Goal: Share content

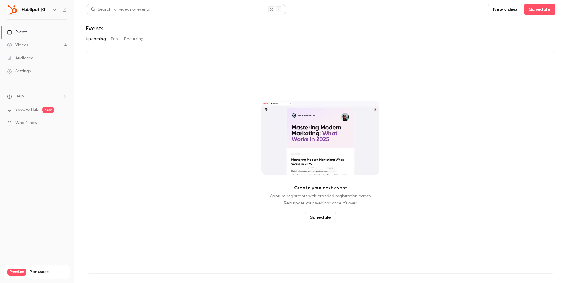
click at [18, 35] on div "Events" at bounding box center [17, 32] width 20 height 6
click at [111, 37] on button "Past" at bounding box center [115, 38] width 9 height 9
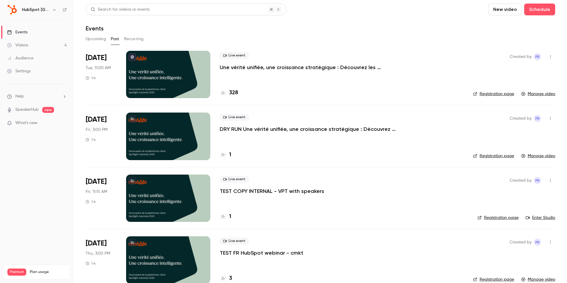
click at [163, 140] on div at bounding box center [168, 135] width 84 height 47
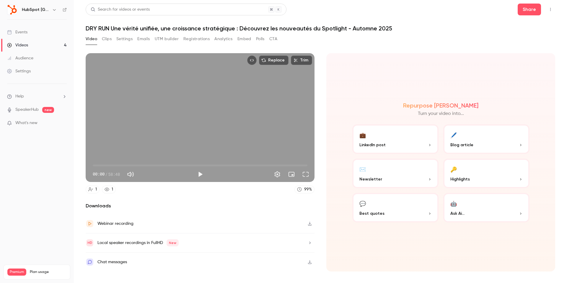
click at [257, 39] on button "Polls" at bounding box center [260, 38] width 9 height 9
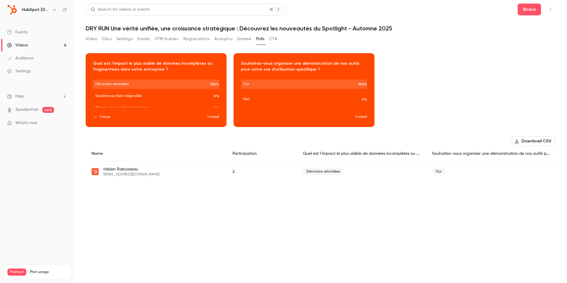
click at [90, 35] on button "Video" at bounding box center [92, 38] width 12 height 9
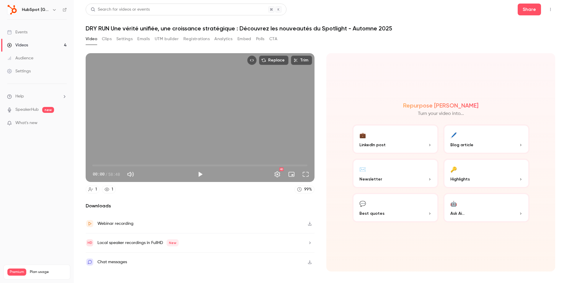
click at [37, 45] on link "Videos 4" at bounding box center [37, 45] width 74 height 13
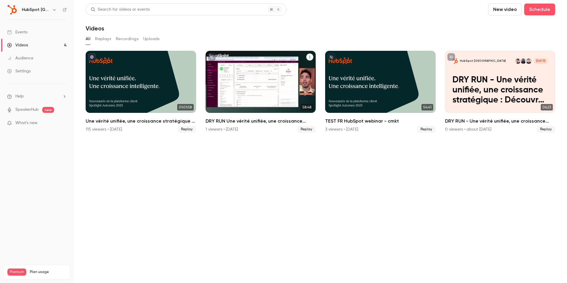
click at [244, 93] on div "DRY RUN Une vérité unifiée, une croissance stratégique : Découvrez les nouveaut…" at bounding box center [260, 82] width 110 height 62
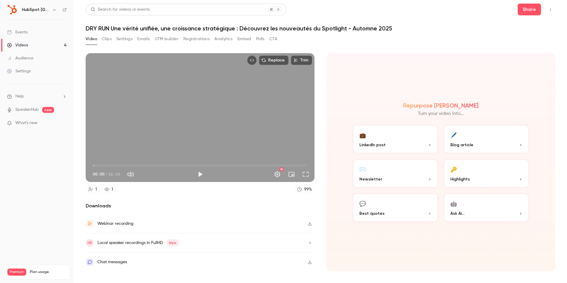
click at [58, 44] on link "Videos 4" at bounding box center [37, 45] width 74 height 13
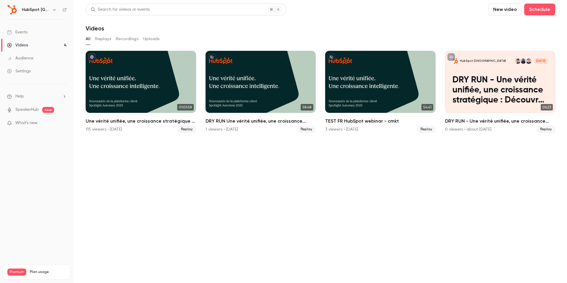
click at [47, 30] on link "Events" at bounding box center [37, 32] width 74 height 13
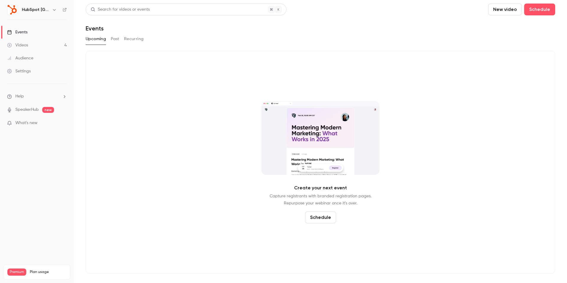
click at [119, 37] on button "Past" at bounding box center [115, 38] width 9 height 9
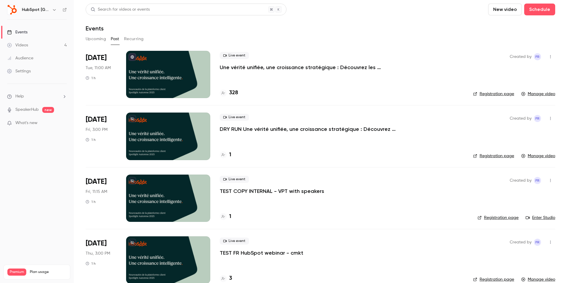
click at [552, 117] on icon "button" at bounding box center [550, 118] width 5 height 4
click at [340, 132] on div at bounding box center [283, 141] width 567 height 283
click at [333, 129] on p "DRY RUN Une vérité unifiée, une croissance stratégique : Découvrez les nouveaut…" at bounding box center [308, 128] width 177 height 7
click at [535, 219] on link "Enter Studio" at bounding box center [541, 218] width 30 height 6
click at [551, 183] on button "button" at bounding box center [550, 180] width 9 height 9
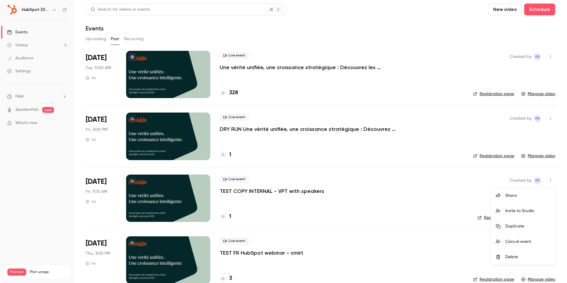
click at [530, 194] on div "Share" at bounding box center [527, 195] width 45 height 6
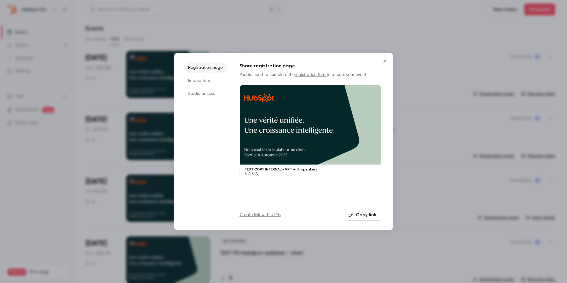
click at [203, 89] on li "Studio access" at bounding box center [205, 93] width 44 height 11
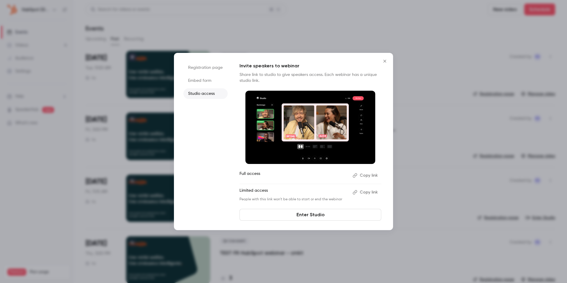
click at [365, 193] on button "Copy link" at bounding box center [365, 191] width 31 height 9
click at [213, 71] on li "Registration page" at bounding box center [205, 67] width 44 height 11
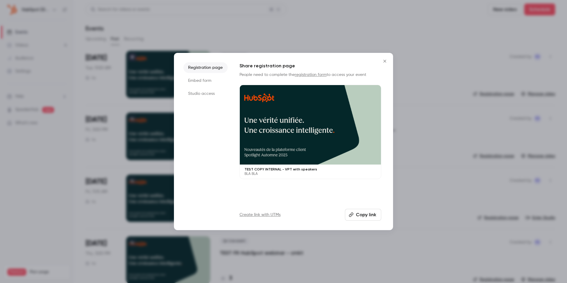
click at [315, 135] on div at bounding box center [310, 124] width 141 height 79
click at [382, 60] on icon "Close" at bounding box center [384, 61] width 7 height 5
